Goal: Task Accomplishment & Management: Complete application form

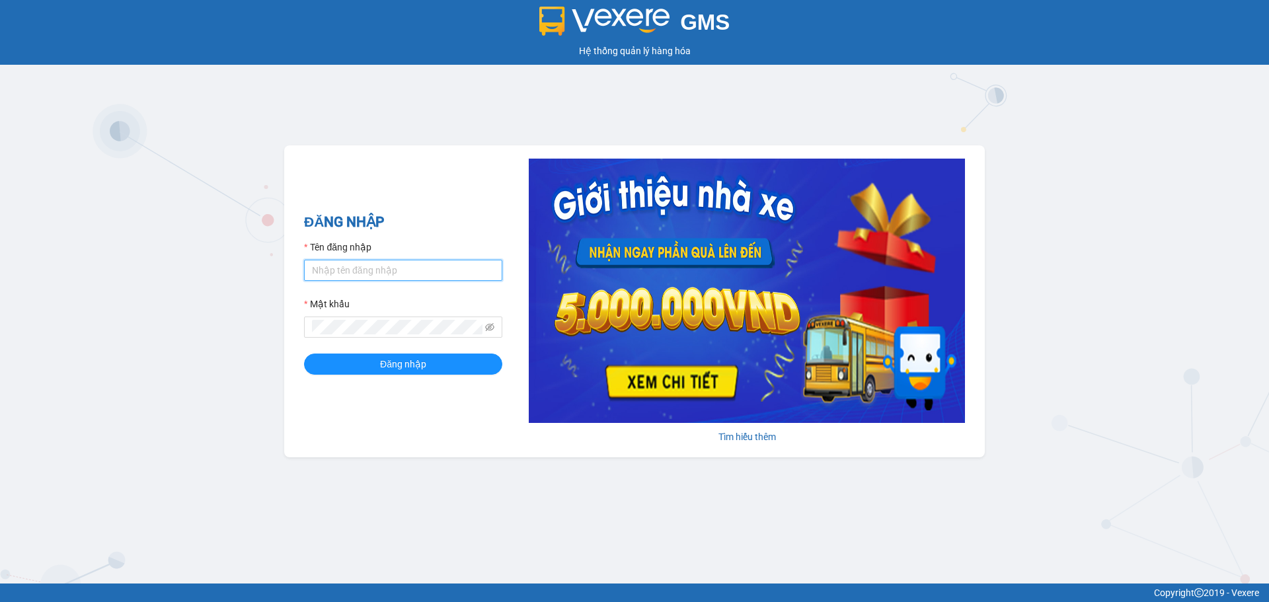
type input "dnduc.ducphatth"
click at [424, 353] on form "Tên đăng nhập dnduc.ducphatth Mật khẩu Đăng nhập" at bounding box center [403, 307] width 198 height 135
click at [424, 360] on span "Đăng nhập" at bounding box center [403, 364] width 46 height 15
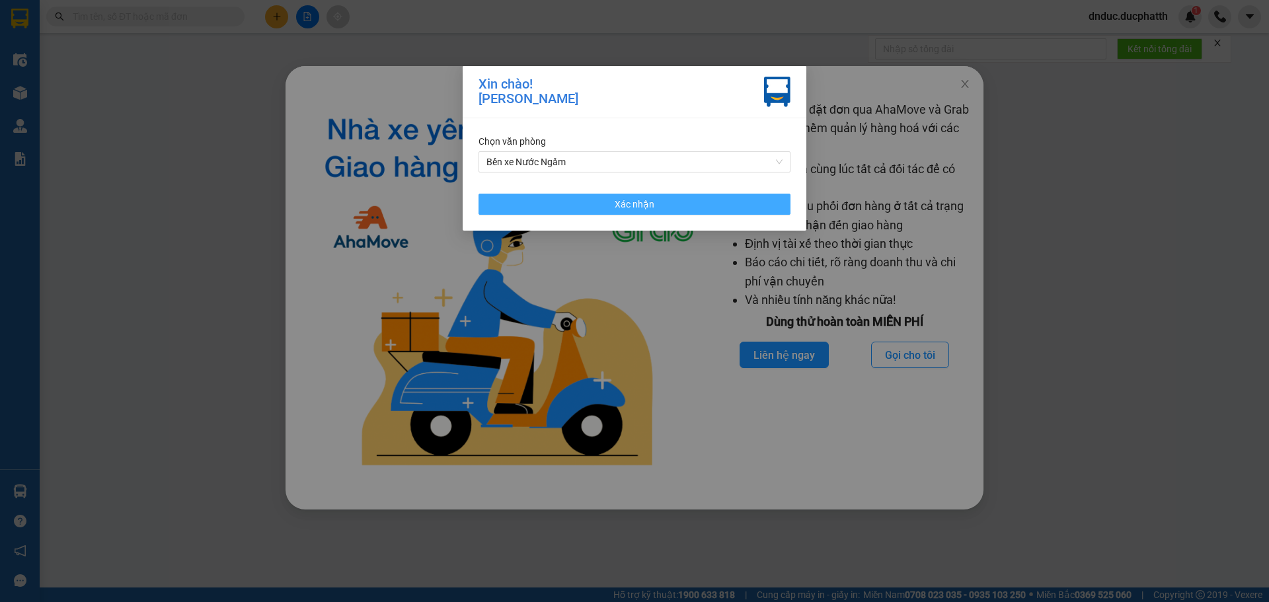
click at [616, 205] on span "Xác nhận" at bounding box center [635, 204] width 40 height 15
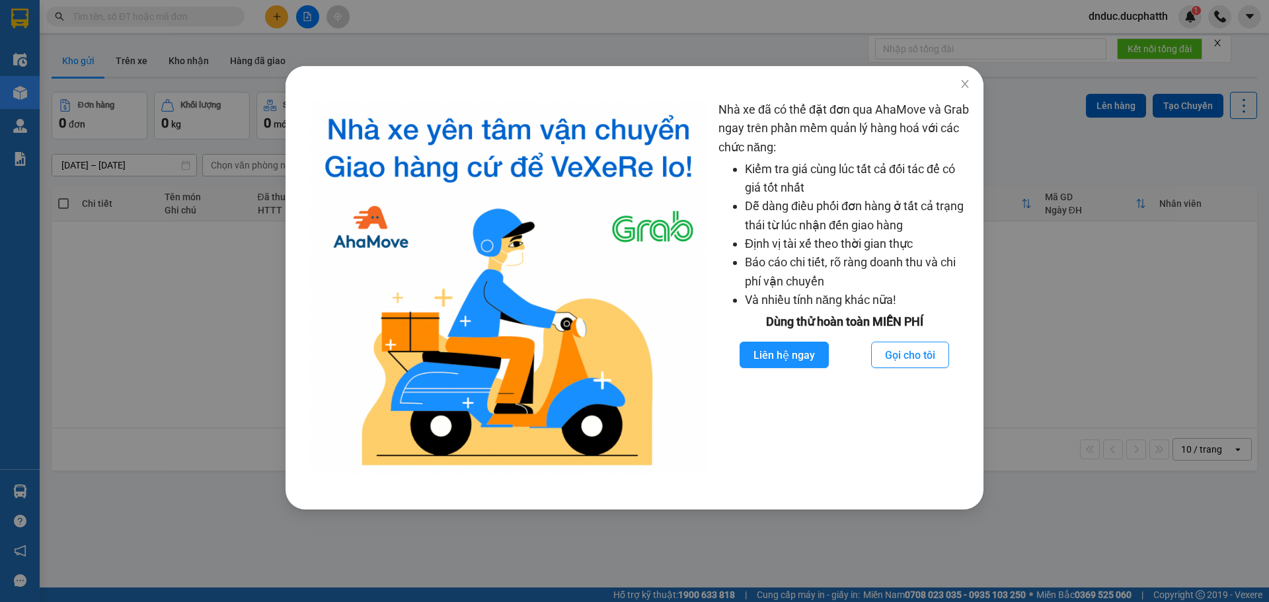
drag, startPoint x: 1131, startPoint y: 175, endPoint x: 1064, endPoint y: 121, distance: 86.5
click at [1108, 142] on div "Nhà xe đã có thể đặt đơn qua AhaMove và Grab ngay trên phần mềm quản lý hàng ho…" at bounding box center [634, 301] width 1269 height 602
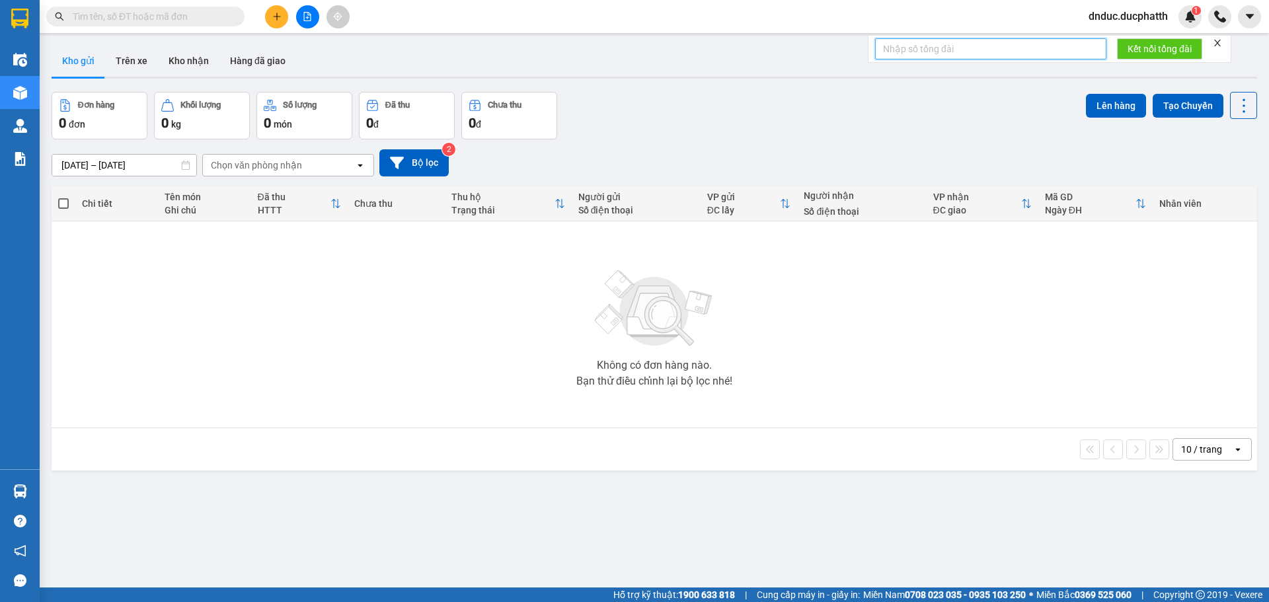
click at [949, 52] on input "text" at bounding box center [990, 48] width 231 height 21
paste input "0912894836"
drag, startPoint x: 1226, startPoint y: 40, endPoint x: 1176, endPoint y: 48, distance: 50.2
click at [1218, 42] on form "0912894836 Kết nối tổng đài" at bounding box center [1049, 49] width 363 height 28
click at [952, 52] on input "0912894836" at bounding box center [990, 48] width 231 height 21
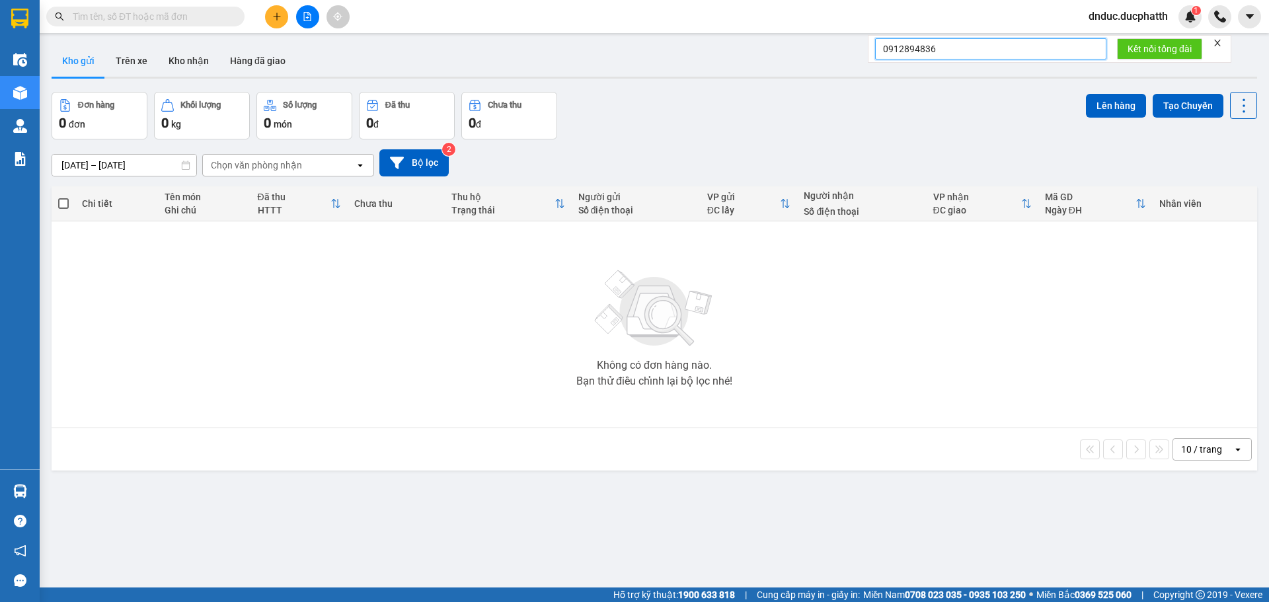
click at [952, 51] on input "0912894836" at bounding box center [990, 48] width 231 height 21
click at [946, 46] on input "0912894836" at bounding box center [990, 48] width 231 height 21
type input "091289483"
click at [160, 15] on input "text" at bounding box center [151, 16] width 156 height 15
paste input "0912894836"
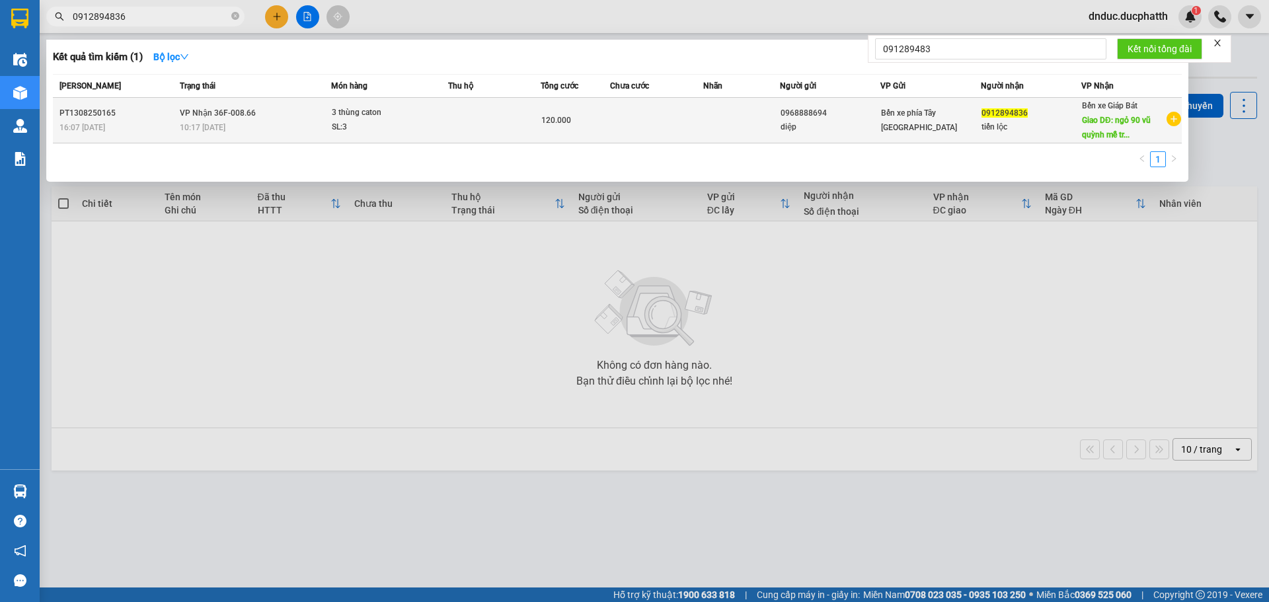
type input "0912894836"
click at [178, 123] on td "VP Nhận 36F-008.66 10:17 [DATE]" at bounding box center [253, 121] width 155 height 46
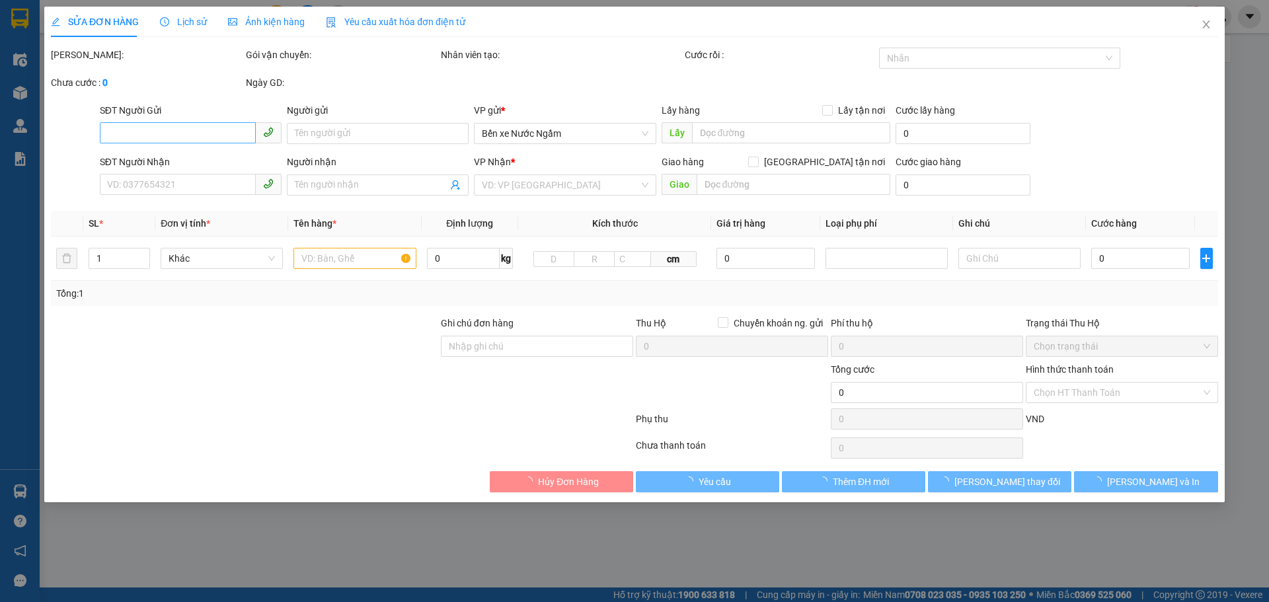
type input "0968888694"
type input "diệp"
type input "0912894836"
type input "tiến lộc"
type input "ngỏ 90 [PERSON_NAME] trì nam từ liêm"
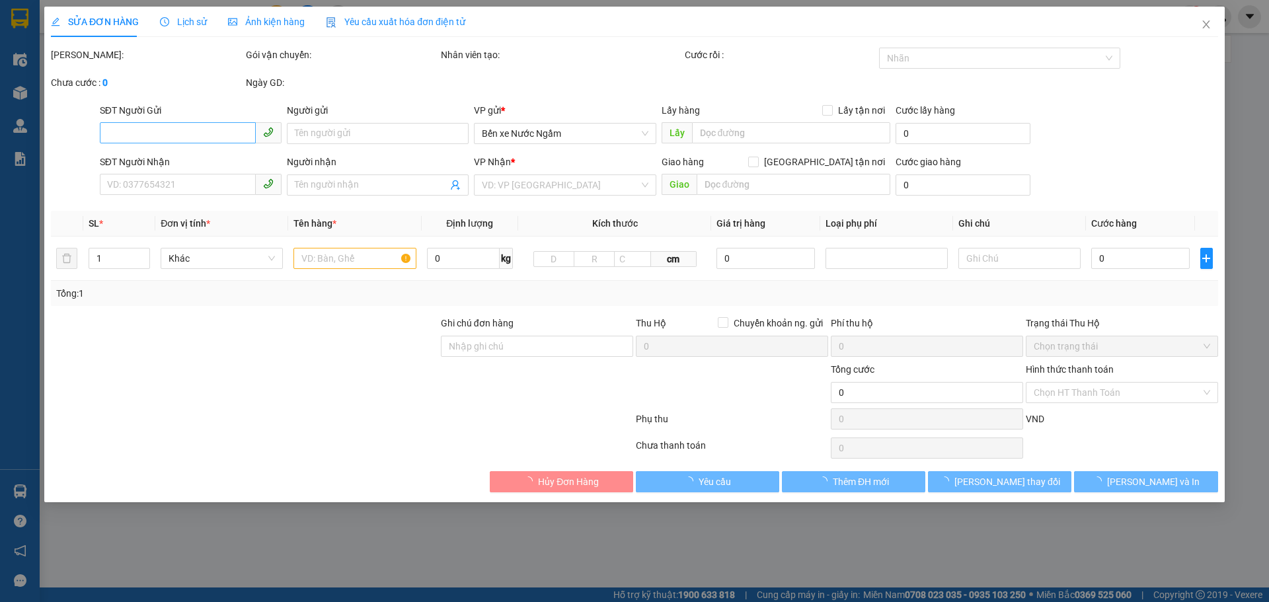
type input "GỬI TT ck 16h7 13/8 [PERSON_NAME]"
type input "120.000"
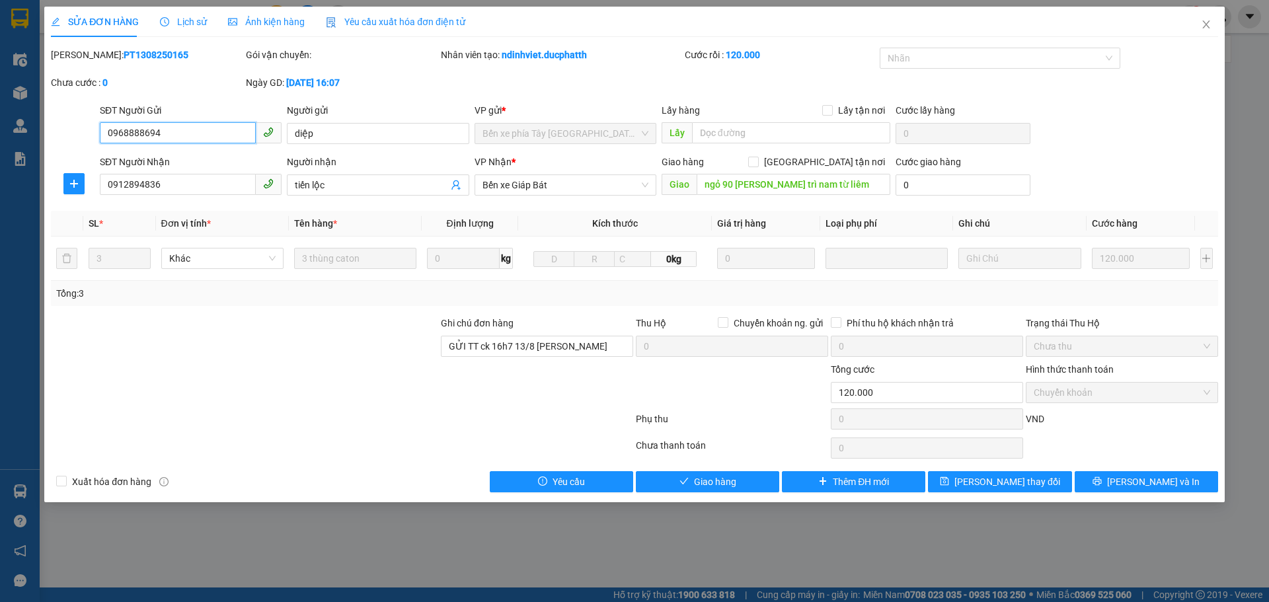
click at [1099, 395] on span "Chuyển khoản" at bounding box center [1121, 393] width 176 height 20
click at [918, 392] on input "120.000" at bounding box center [927, 392] width 192 height 21
